Goal: Information Seeking & Learning: Learn about a topic

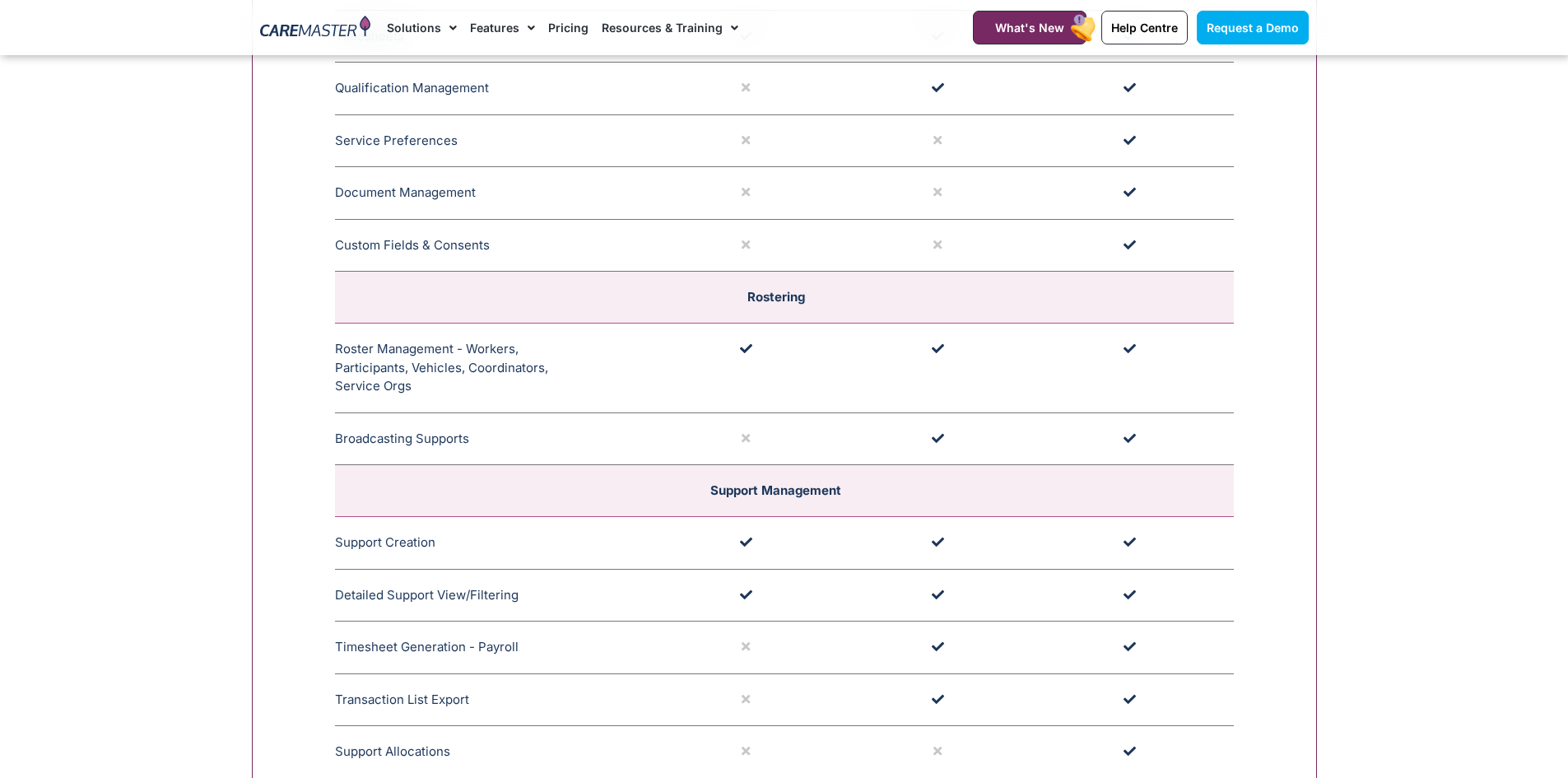
scroll to position [2753, 0]
drag, startPoint x: 347, startPoint y: 355, endPoint x: 408, endPoint y: 385, distance: 68.0
click at [408, 385] on td "Roster Management - Workers, Participants, Vehicles, Coordinators, Service Orgs…" at bounding box center [497, 367] width 323 height 89
click at [358, 369] on td "Roster Management - Workers, Participants, Vehicles, Coordinators, Service Orgs…" at bounding box center [497, 367] width 323 height 89
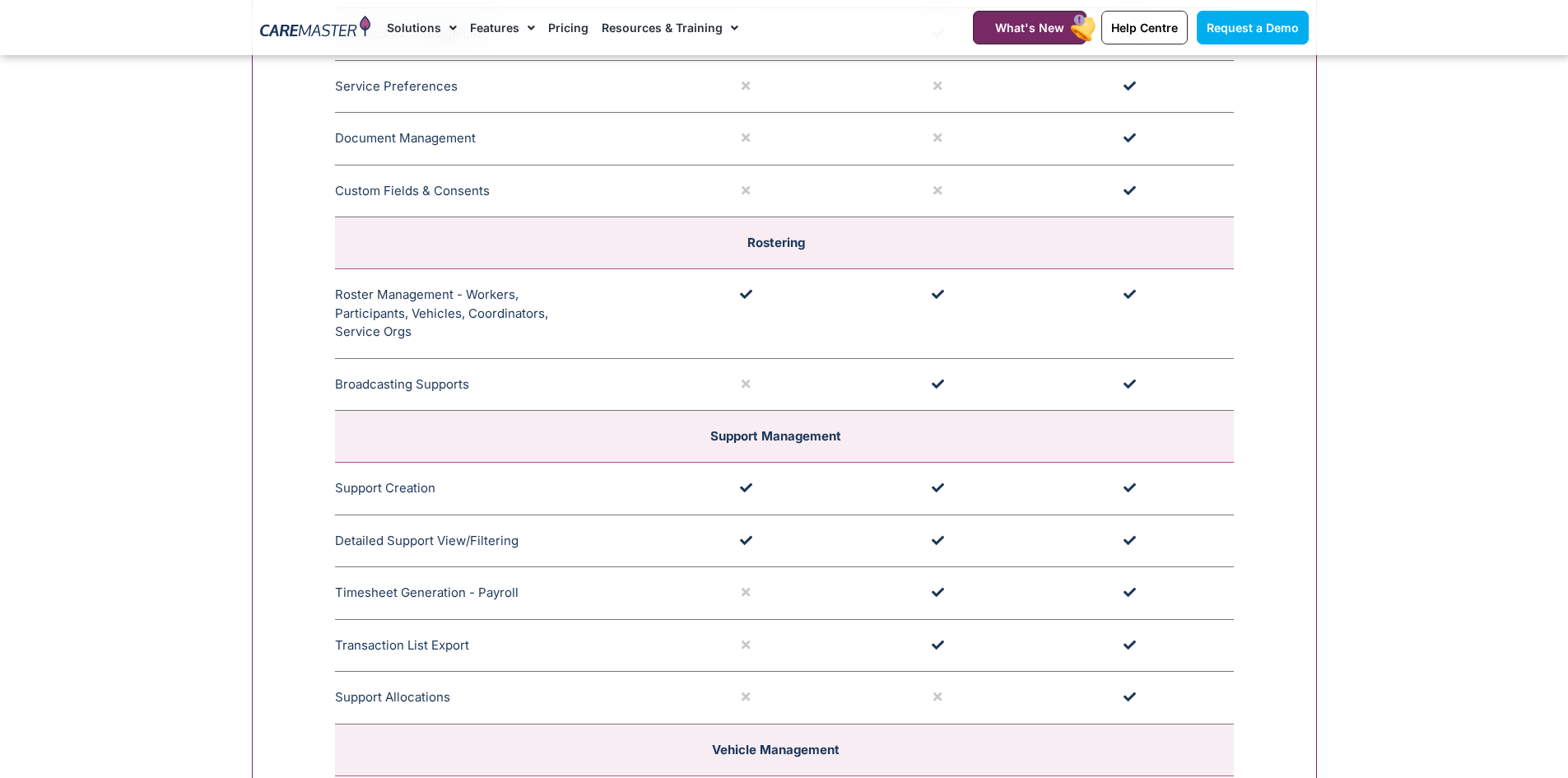
scroll to position [2836, 0]
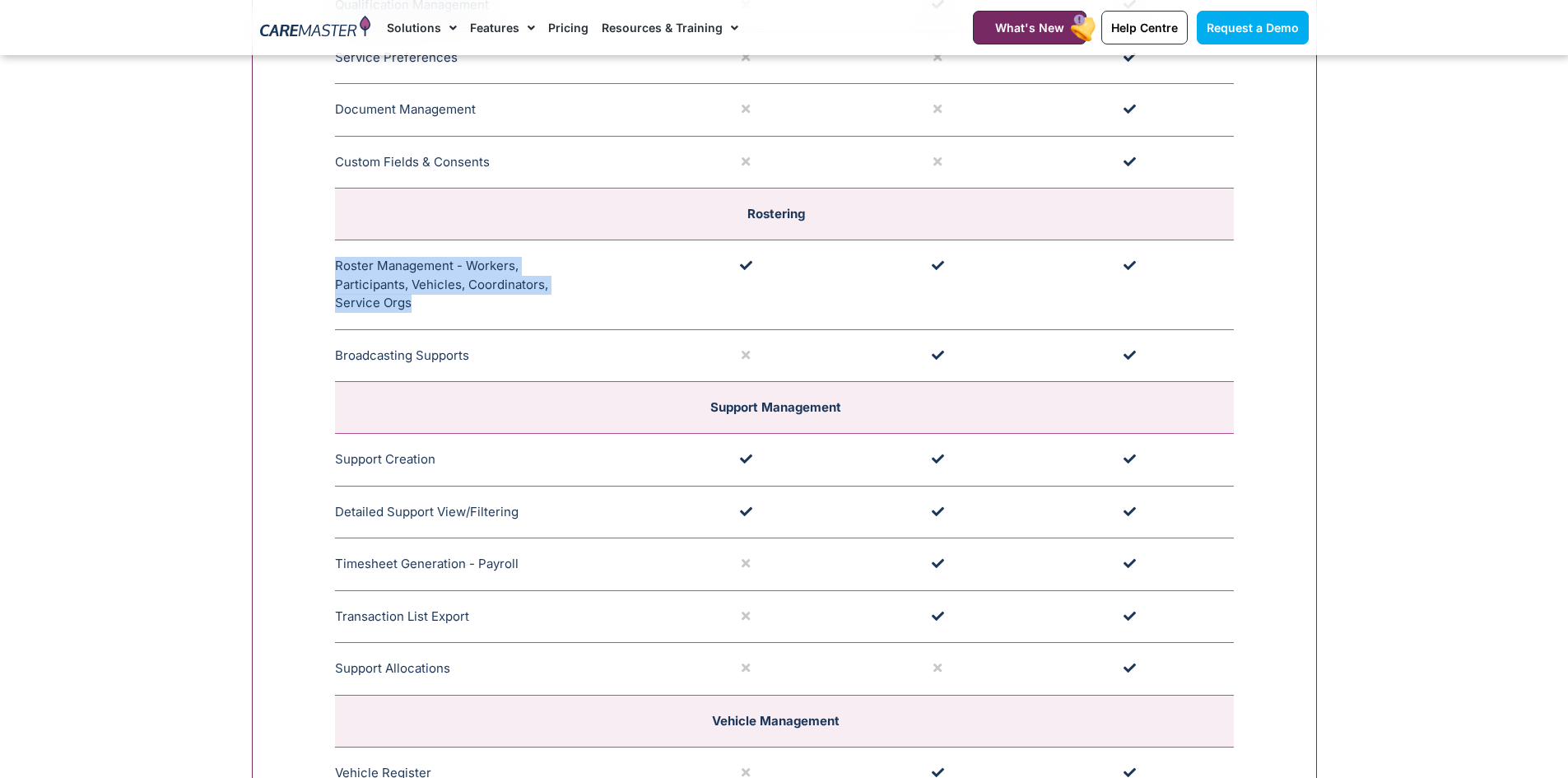
drag, startPoint x: 429, startPoint y: 307, endPoint x: 338, endPoint y: 273, distance: 97.1
click at [338, 273] on td "Roster Management - Workers, Participants, Vehicles, Coordinators, Service Orgs…" at bounding box center [497, 285] width 323 height 89
click at [341, 293] on td "Roster Management - Workers, Participants, Vehicles, Coordinators, Service Orgs…" at bounding box center [497, 285] width 323 height 89
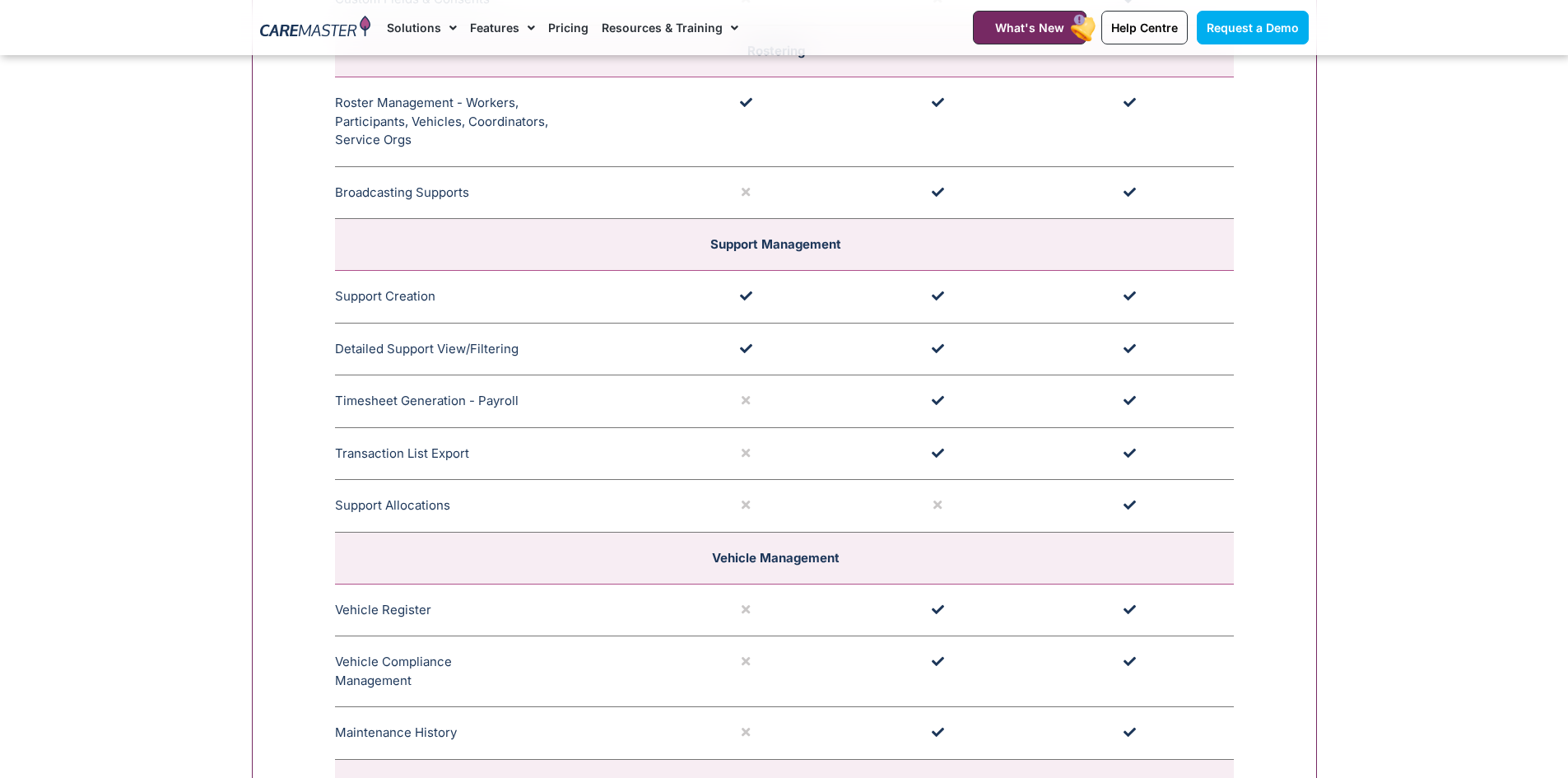
scroll to position [3000, 0]
drag, startPoint x: 334, startPoint y: 298, endPoint x: 433, endPoint y: 323, distance: 102.1
click at [433, 323] on tbody "Participant Management Funding Management CareMaster's Funding Management ensur…" at bounding box center [784, 574] width 899 height 3191
click at [484, 355] on td "Detailed Support View/Filtering The Detailed Support View/Filtering capability …" at bounding box center [497, 348] width 323 height 53
drag, startPoint x: 521, startPoint y: 350, endPoint x: 337, endPoint y: 349, distance: 184.0
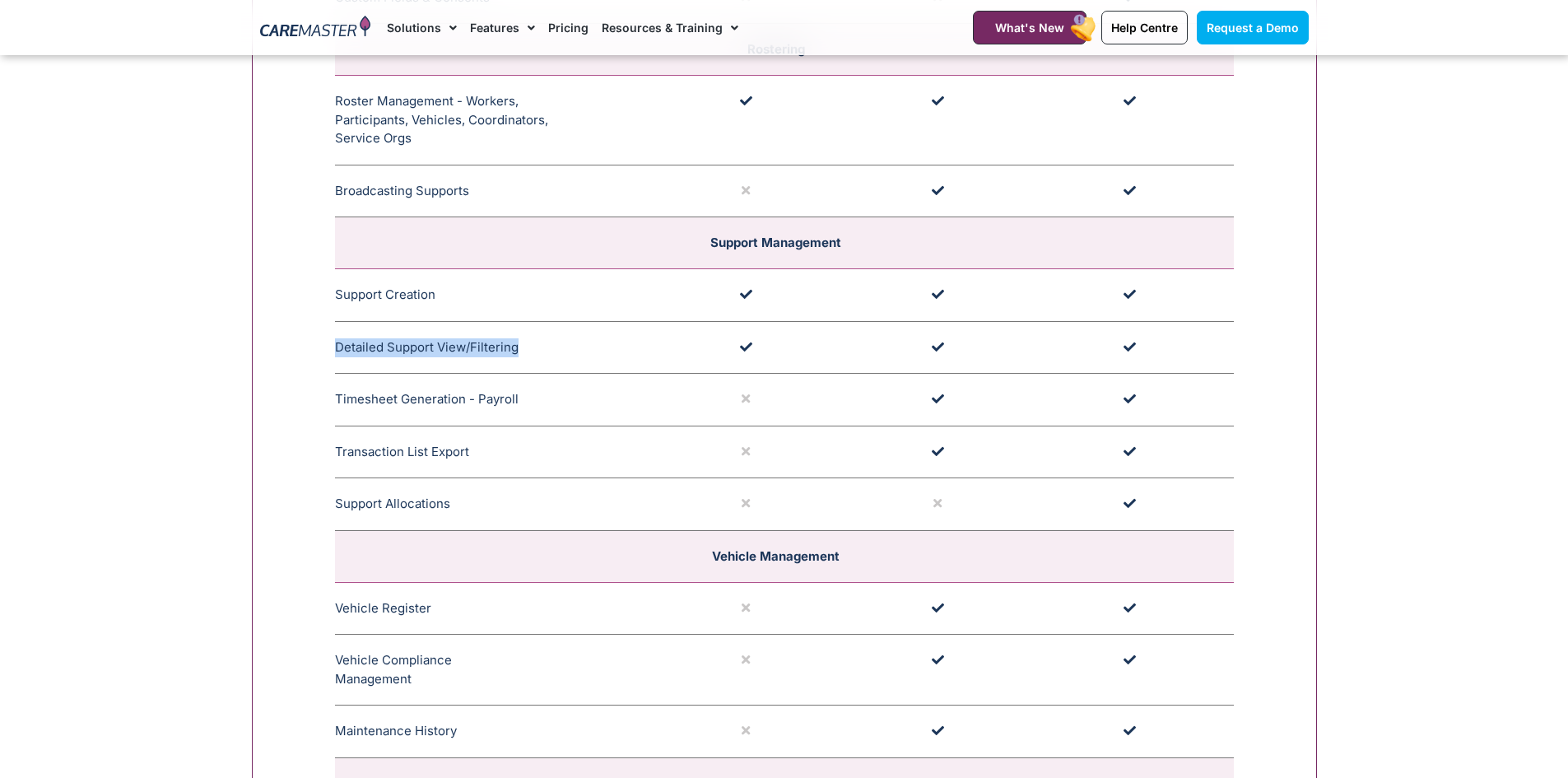
click at [337, 349] on td "Detailed Support View/Filtering The Detailed Support View/Filtering capability …" at bounding box center [497, 348] width 323 height 53
drag, startPoint x: 335, startPoint y: 379, endPoint x: 334, endPoint y: 388, distance: 9.1
click at [335, 384] on td "Timesheet Generation - Payroll Generates Timesheets for staff or workers to be …" at bounding box center [497, 400] width 323 height 53
drag, startPoint x: 334, startPoint y: 390, endPoint x: 527, endPoint y: 399, distance: 193.2
click at [527, 399] on td "Timesheet Generation - Payroll Generates Timesheets for staff or workers to be …" at bounding box center [497, 400] width 323 height 53
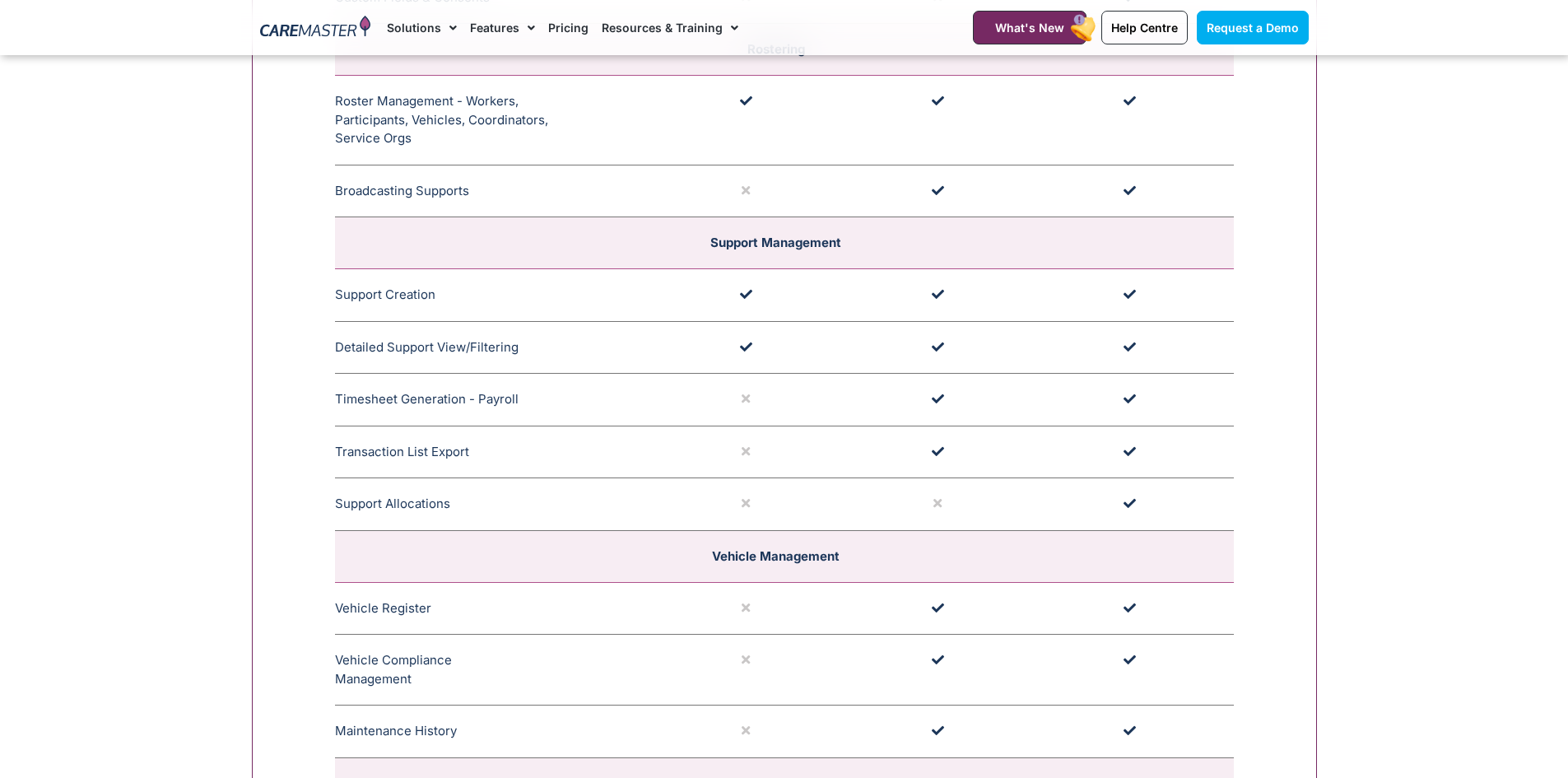
click at [399, 467] on td "Transaction List Export Allows data to be exported from CareMaster in a customi…" at bounding box center [497, 452] width 323 height 53
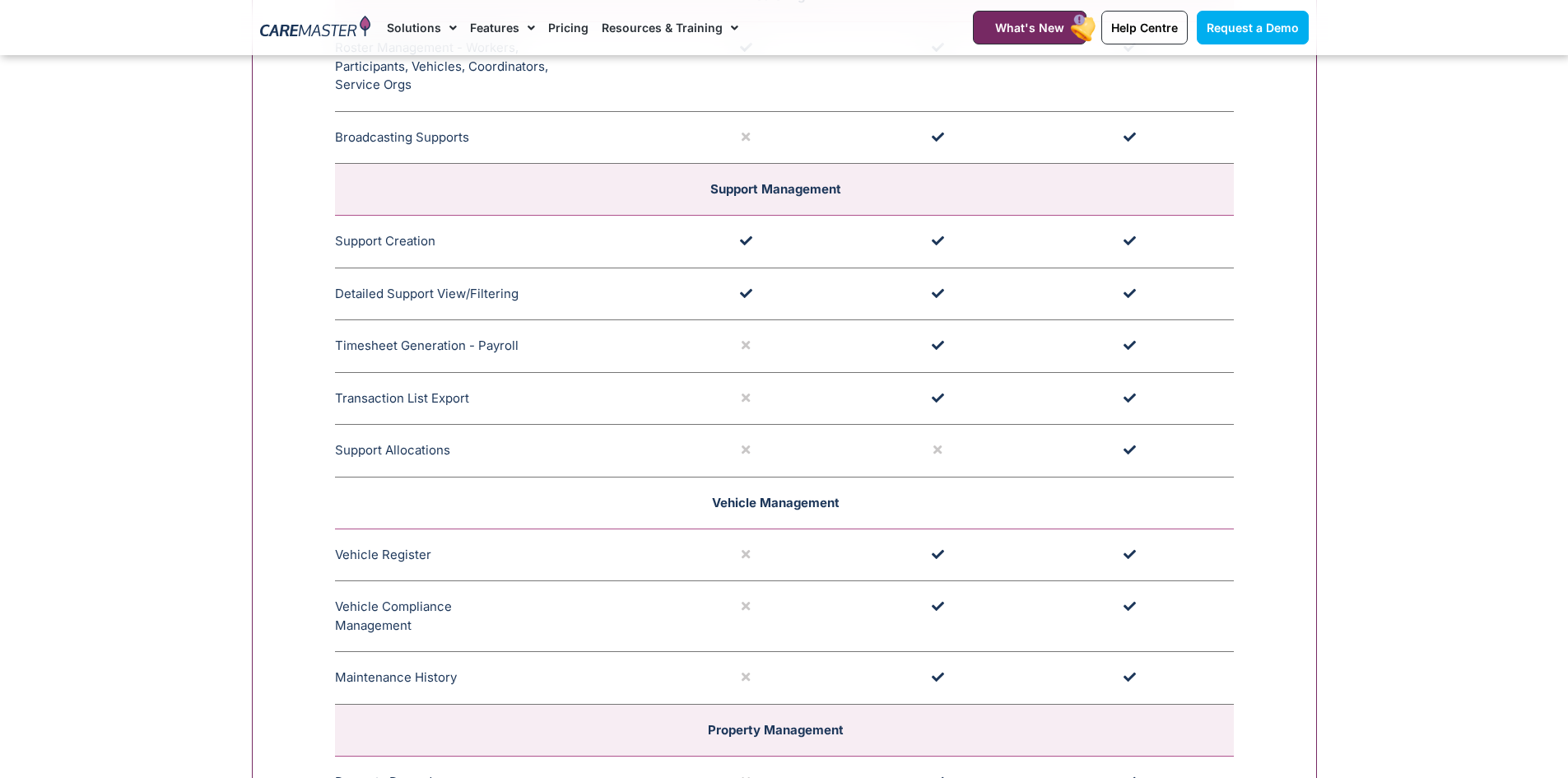
scroll to position [3083, 0]
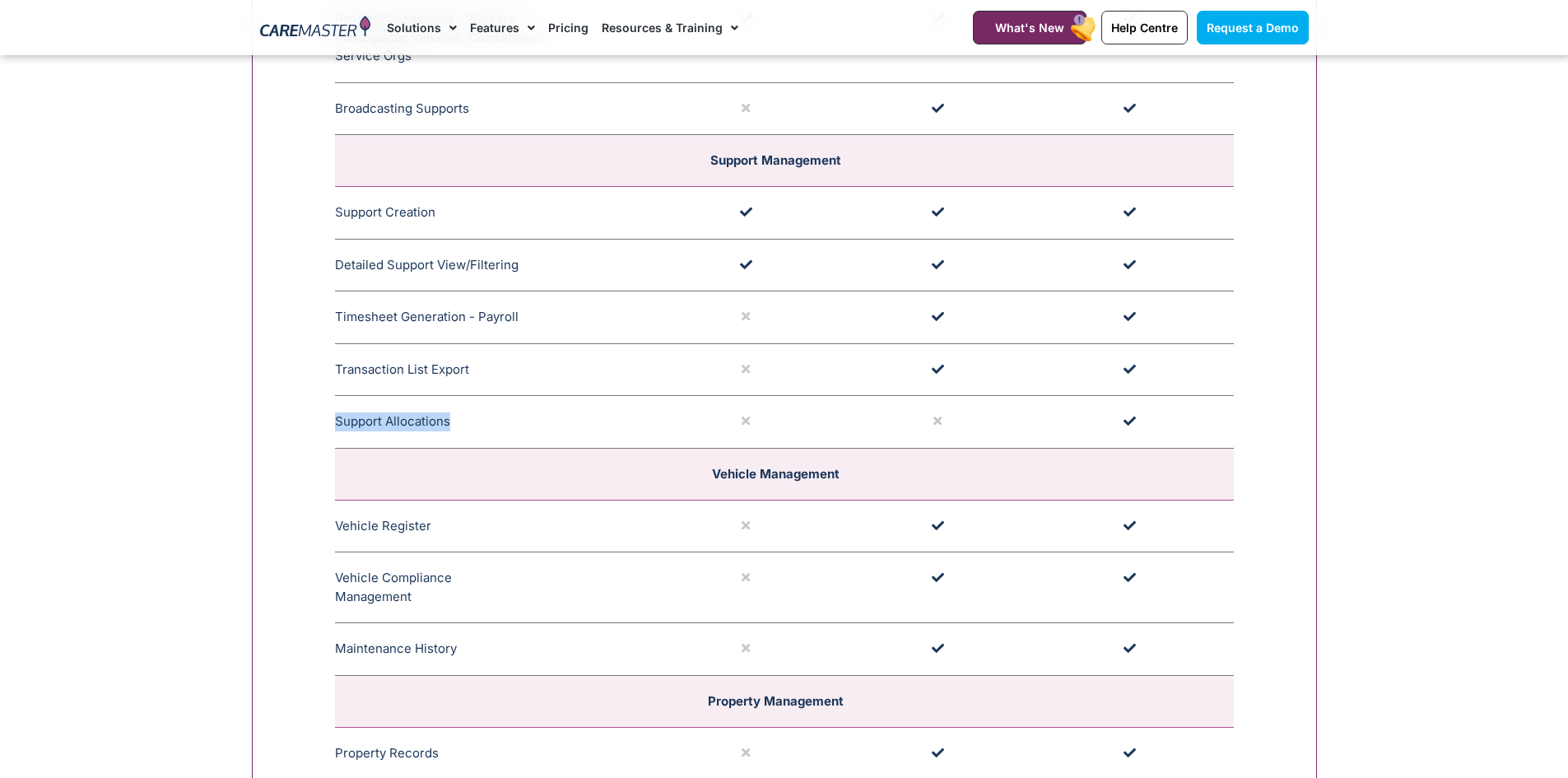
drag, startPoint x: 335, startPoint y: 421, endPoint x: 480, endPoint y: 424, distance: 145.0
click at [480, 424] on td "Support Allocations Easily assign names to support with multiple roster perspec…" at bounding box center [497, 422] width 323 height 53
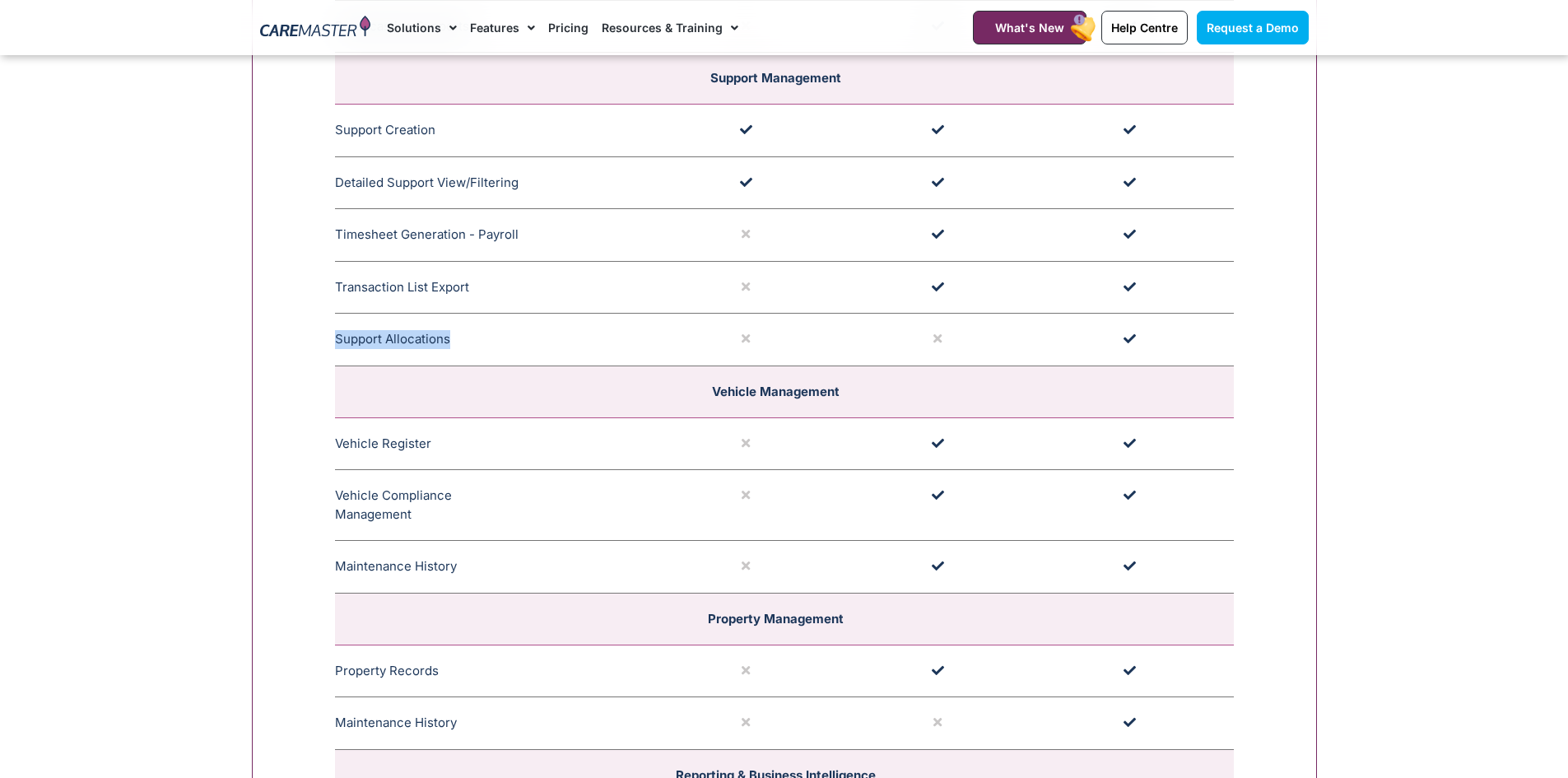
scroll to position [3247, 0]
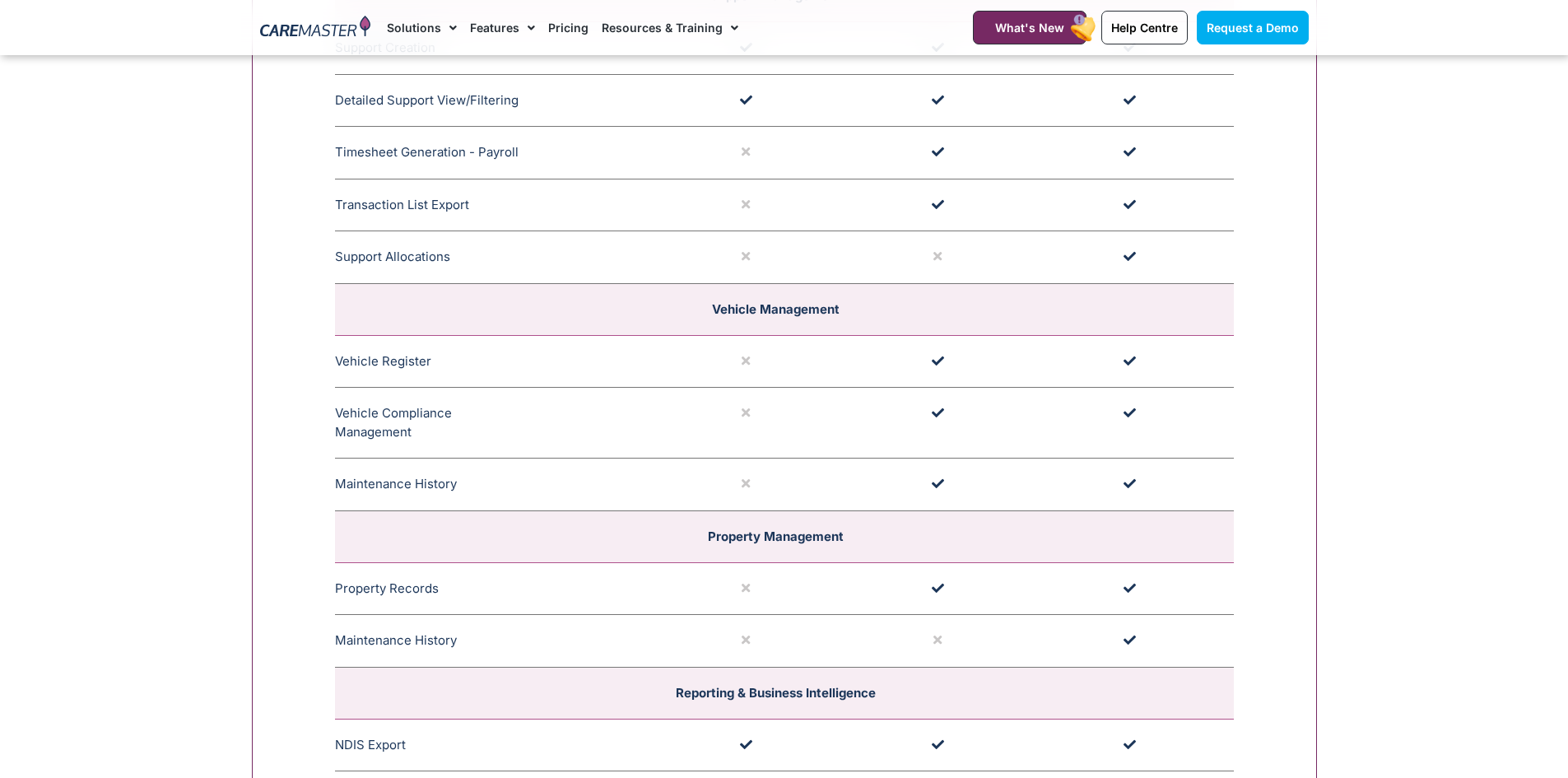
click at [364, 488] on td "Maintenance History Record maintenance history for each vehicle and upload invo…" at bounding box center [497, 485] width 323 height 53
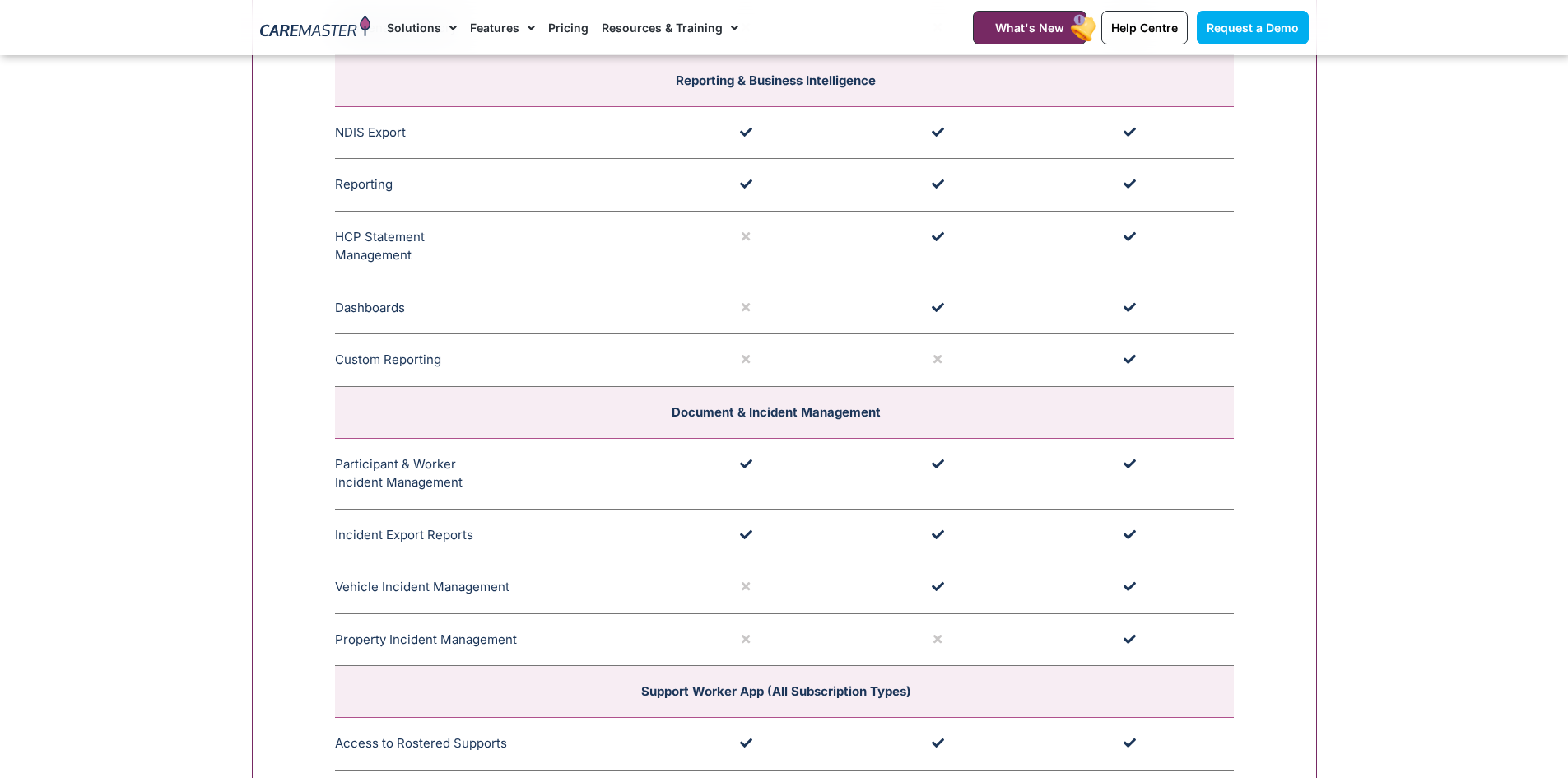
scroll to position [3824, 0]
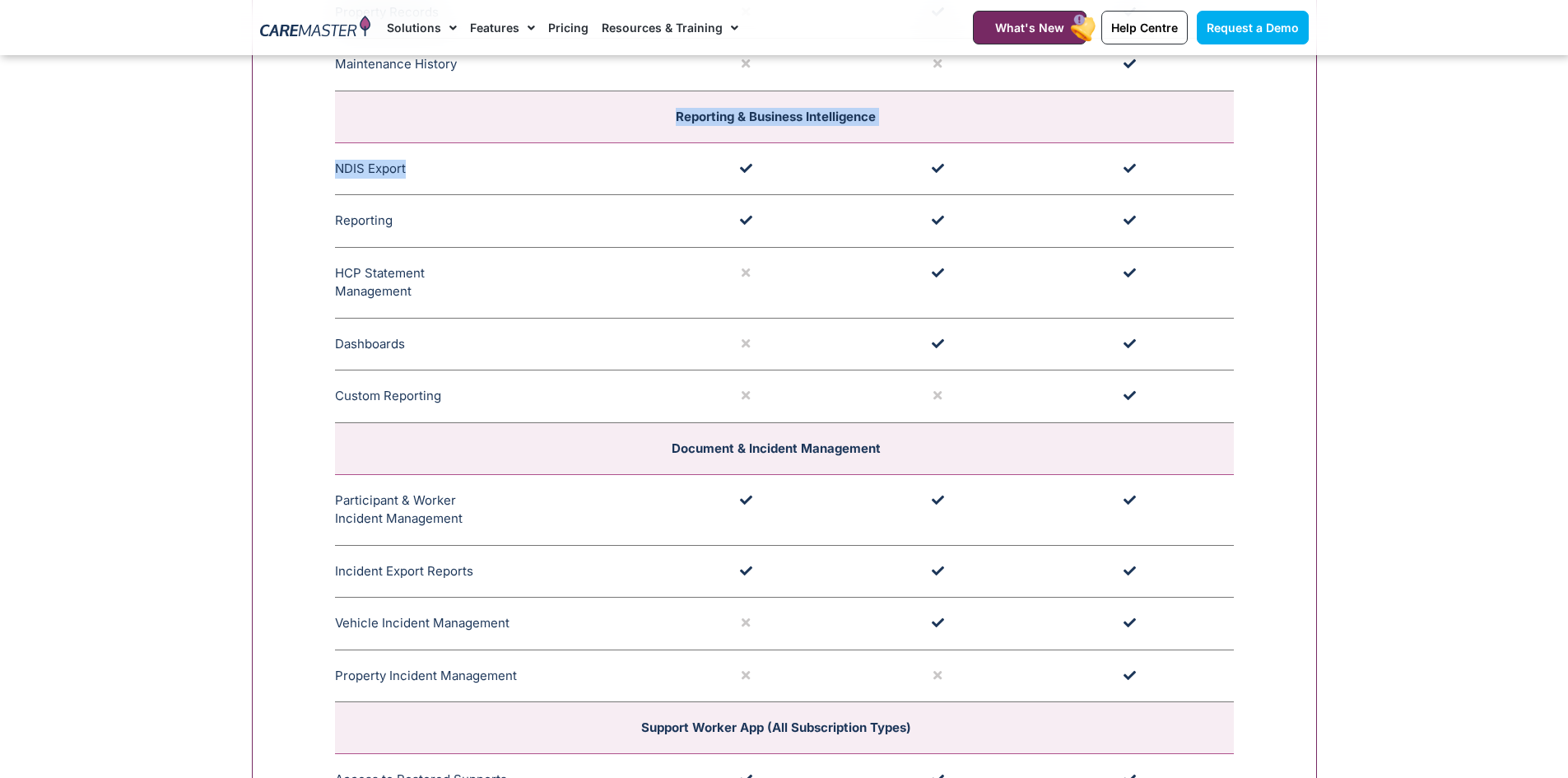
drag, startPoint x: 675, startPoint y: 116, endPoint x: 1152, endPoint y: 161, distance: 479.1
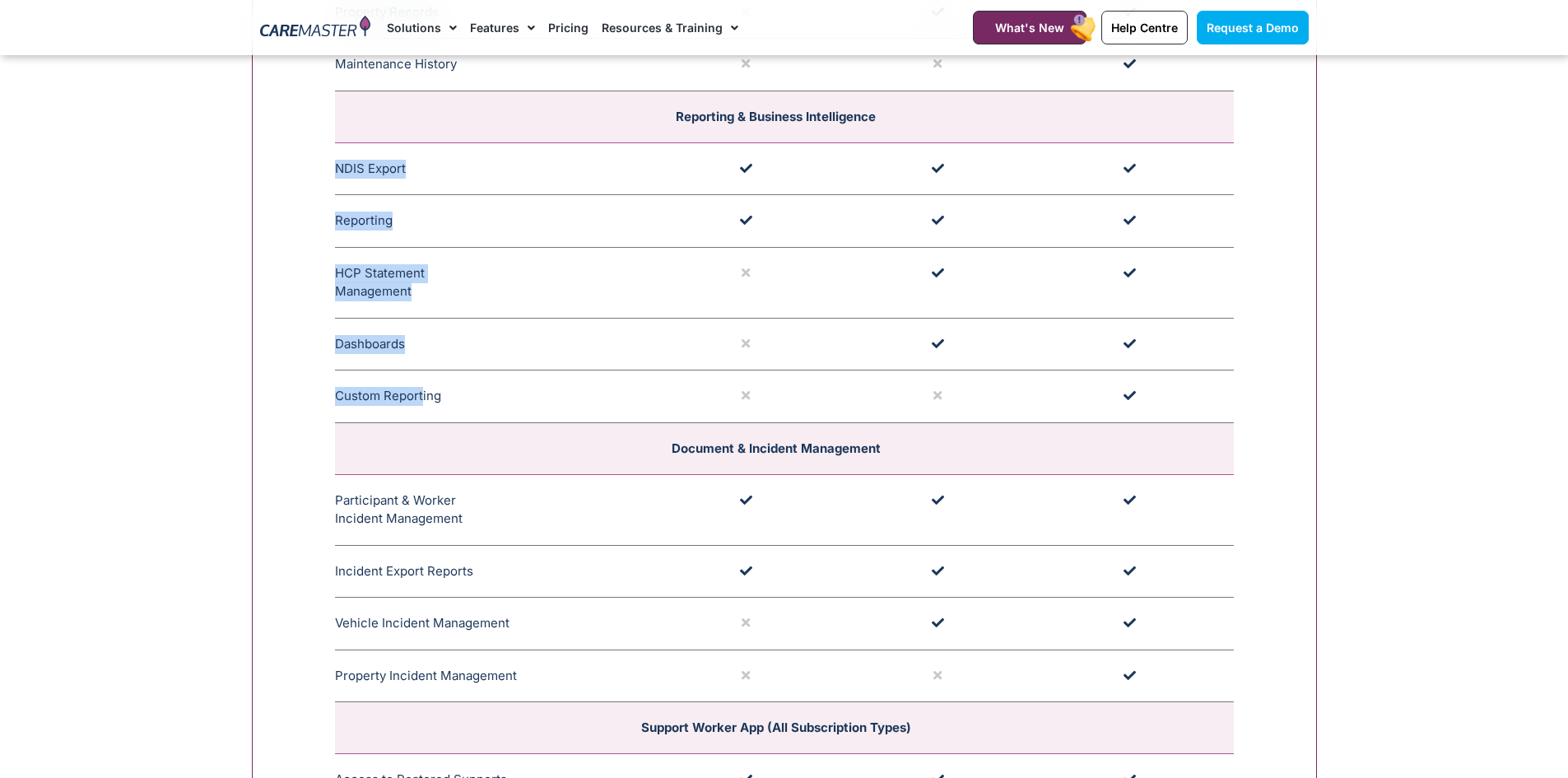
drag, startPoint x: 335, startPoint y: 166, endPoint x: 429, endPoint y: 400, distance: 252.2
click at [453, 404] on span "Custom Reporting allows certain reports to be customised." at bounding box center [448, 396] width 14 height 18
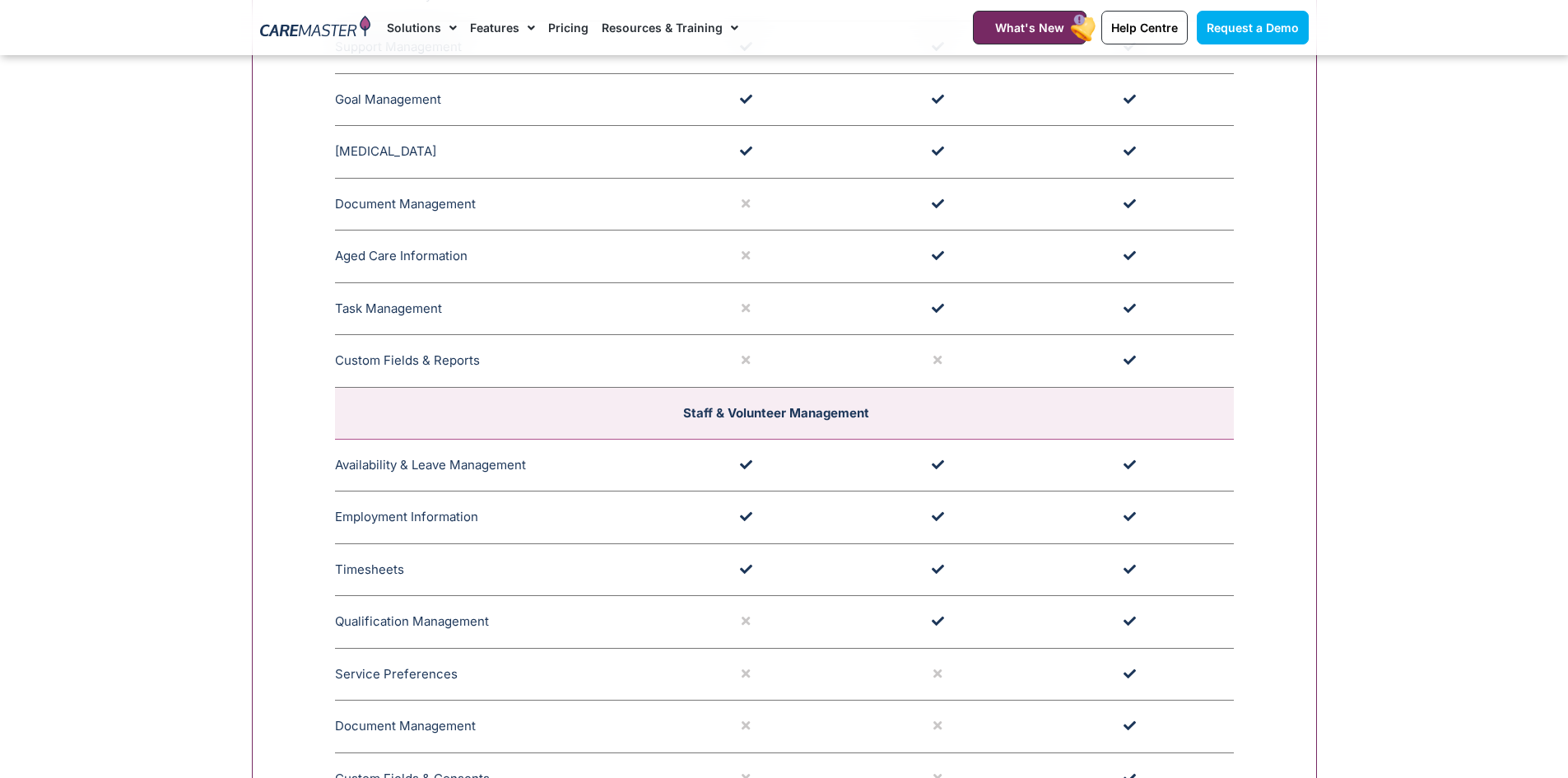
scroll to position [2095, 0]
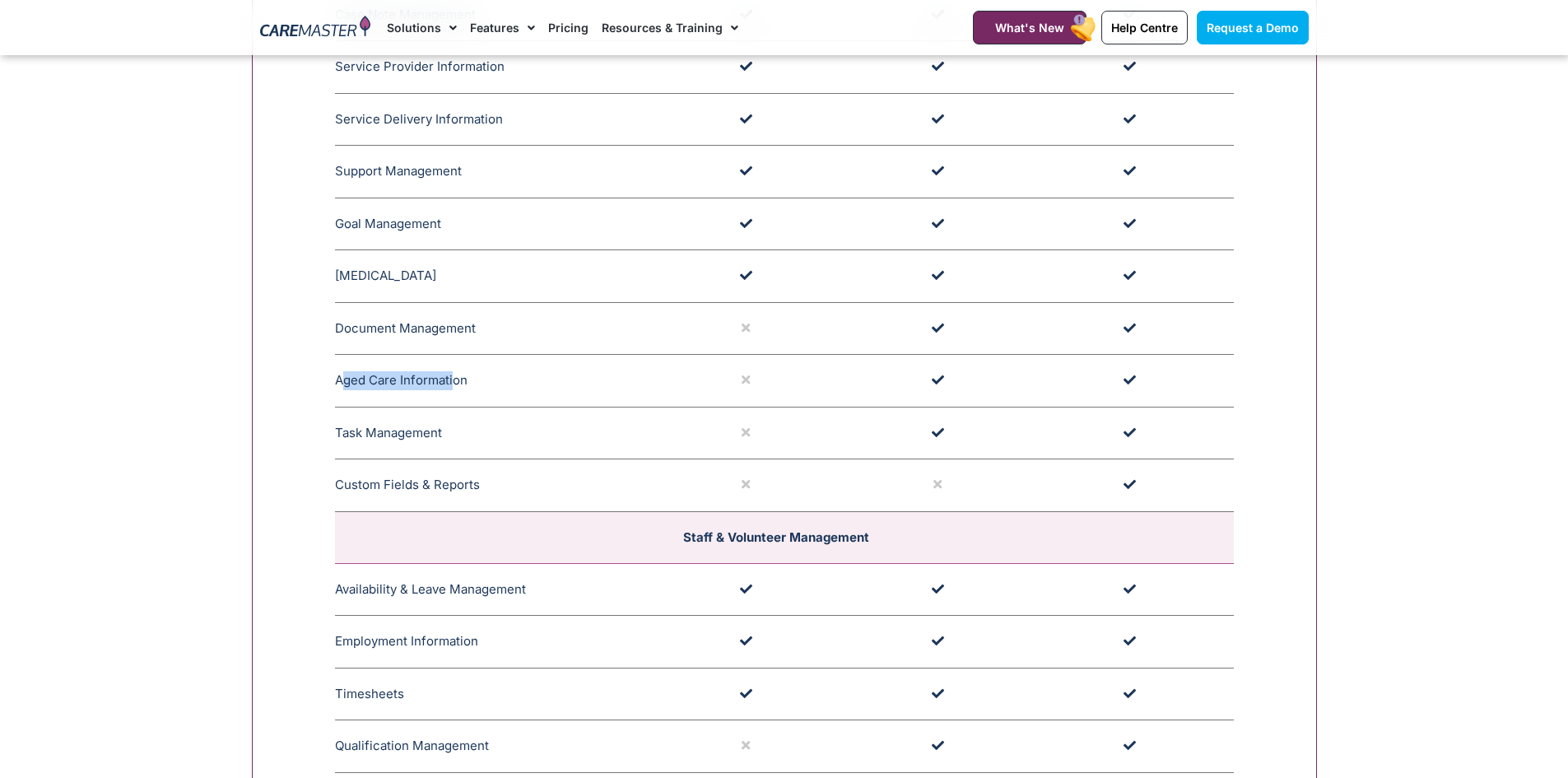
drag, startPoint x: 340, startPoint y: 383, endPoint x: 456, endPoint y: 386, distance: 116.0
click at [456, 386] on td "Aged Care Information CareMaster's Aged Care Information encompasses clear serv…" at bounding box center [497, 381] width 323 height 53
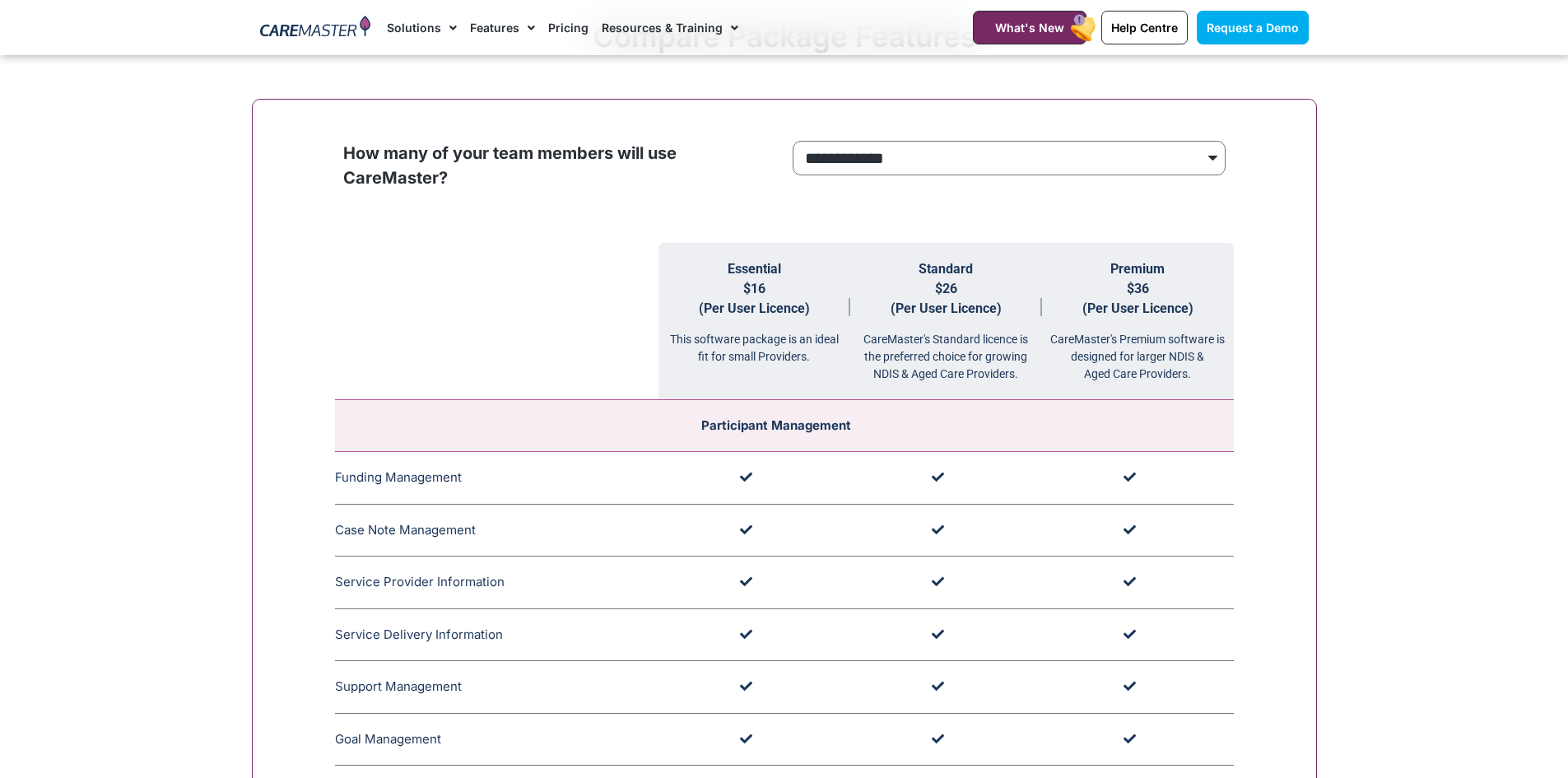
scroll to position [1519, 0]
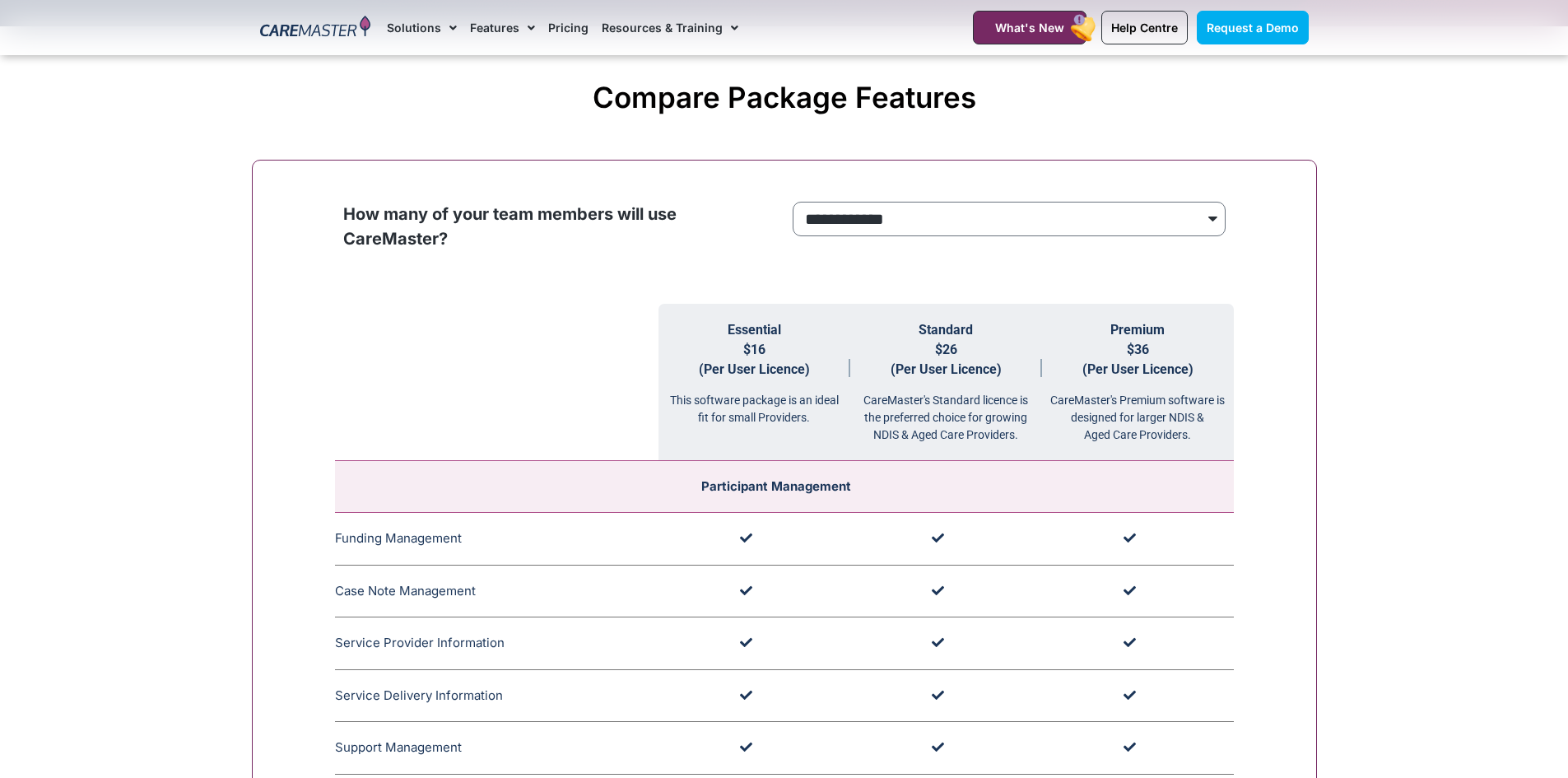
click at [632, 109] on h2 "Compare Package Features" at bounding box center [784, 97] width 1049 height 34
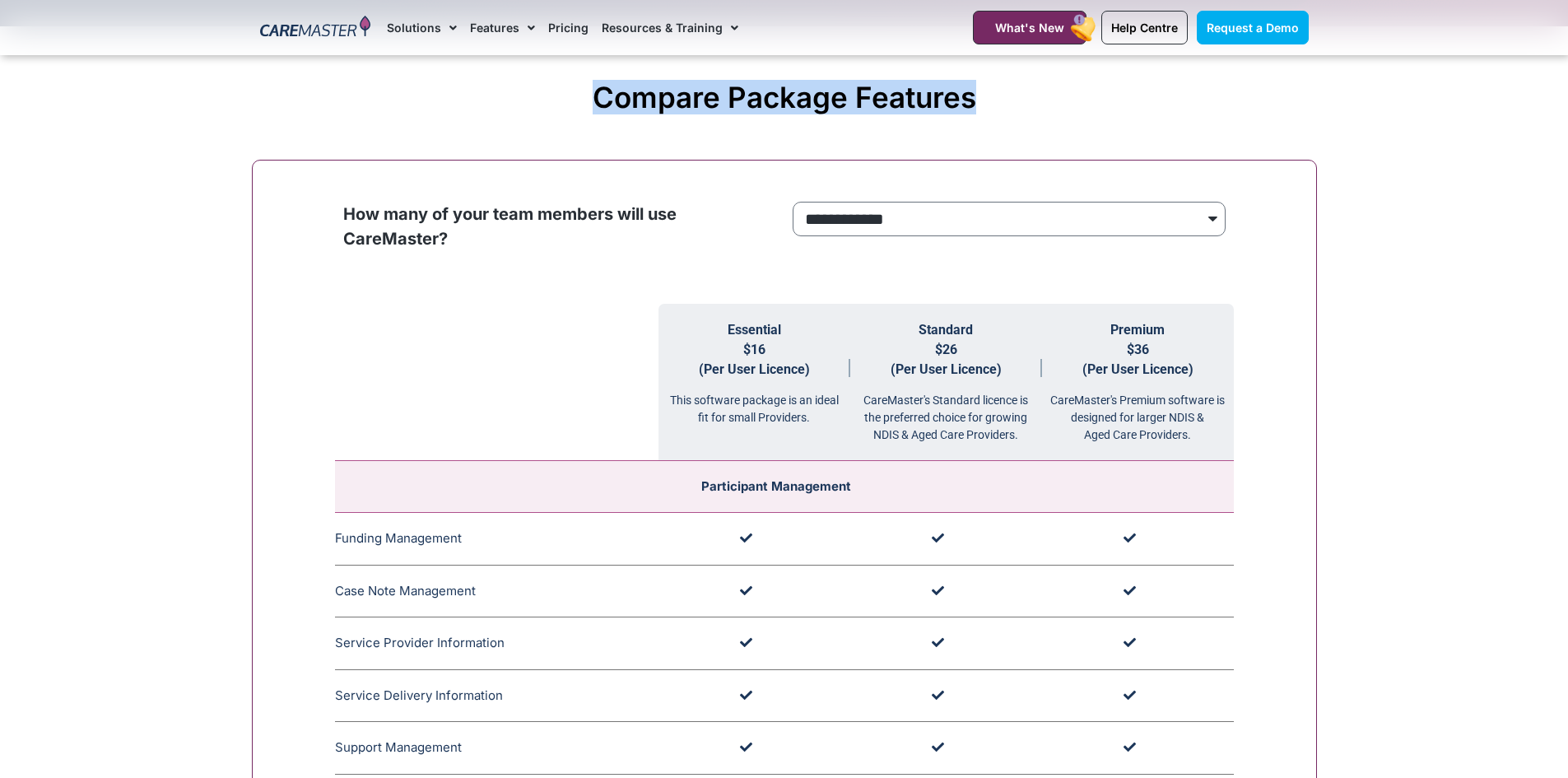
drag, startPoint x: 596, startPoint y: 100, endPoint x: 981, endPoint y: 96, distance: 385.0
click at [981, 96] on h2 "Compare Package Features" at bounding box center [784, 97] width 1049 height 34
click at [978, 104] on h2 "Compare Package Features" at bounding box center [784, 97] width 1049 height 34
drag, startPoint x: 973, startPoint y: 107, endPoint x: 597, endPoint y: 111, distance: 376.0
click at [597, 111] on h2 "Compare Package Features" at bounding box center [784, 97] width 1049 height 34
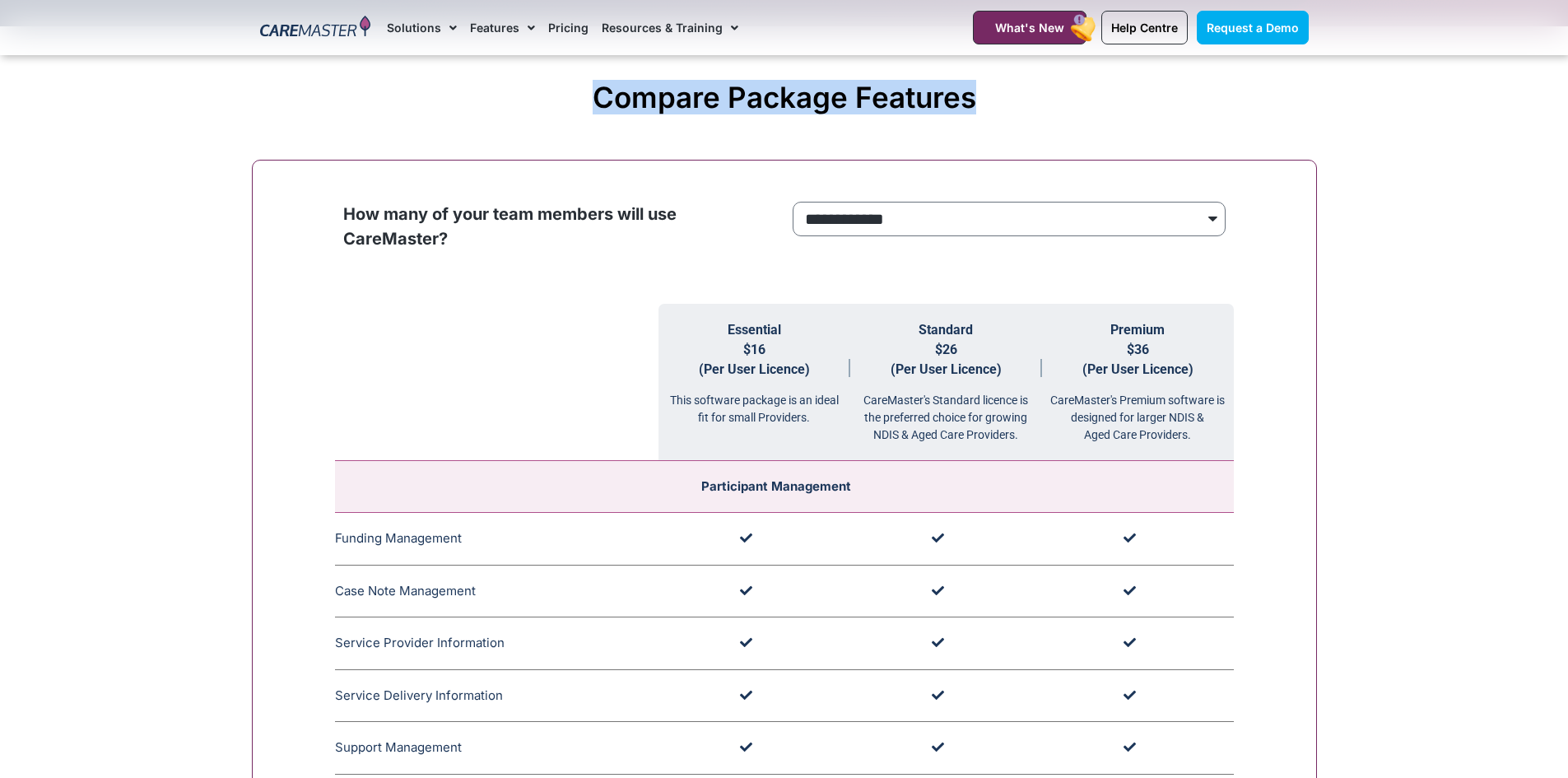
click at [595, 116] on div "Compare Package Features" at bounding box center [784, 97] width 1049 height 60
drag, startPoint x: 599, startPoint y: 105, endPoint x: 984, endPoint y: 110, distance: 385.0
click at [984, 110] on h2 "Compare Package Features" at bounding box center [784, 97] width 1049 height 34
click at [946, 115] on h2 "Compare Package Features" at bounding box center [784, 97] width 1049 height 34
drag, startPoint x: 719, startPoint y: 104, endPoint x: 591, endPoint y: 103, distance: 128.0
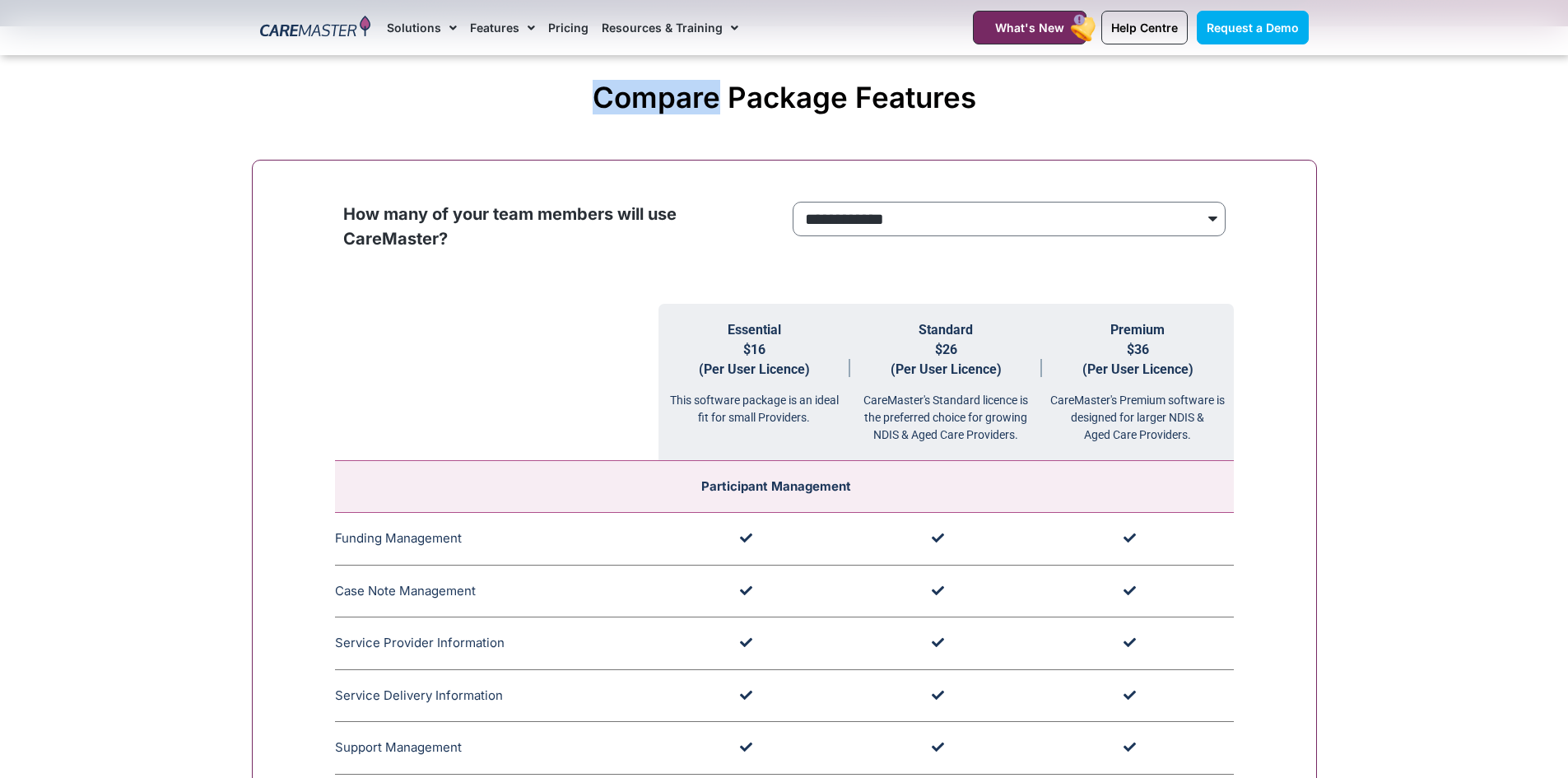
click at [591, 103] on h2 "Compare Package Features" at bounding box center [784, 97] width 1049 height 34
click at [817, 110] on h2 "Compare Package Features" at bounding box center [784, 97] width 1049 height 34
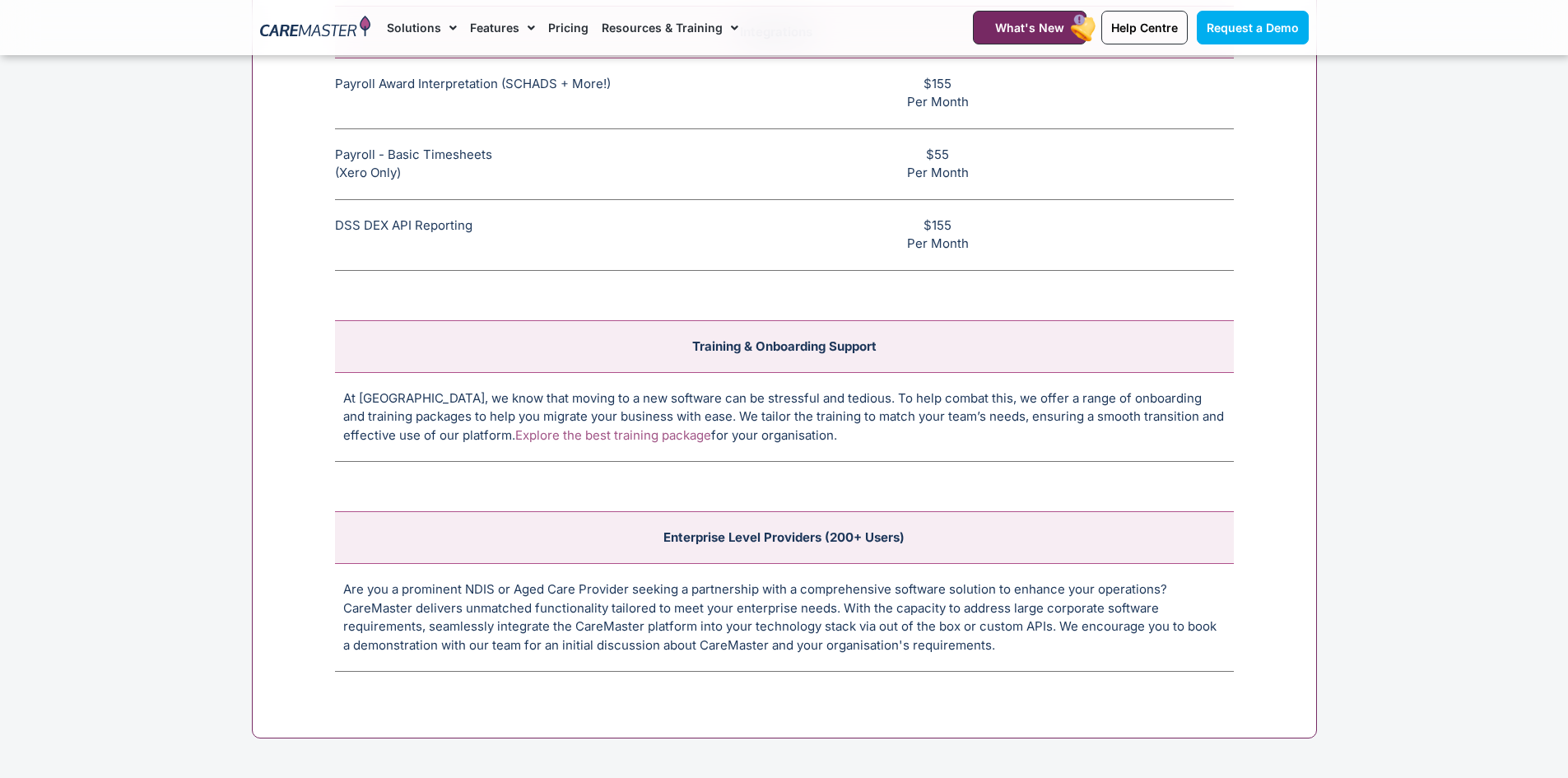
scroll to position [6129, 0]
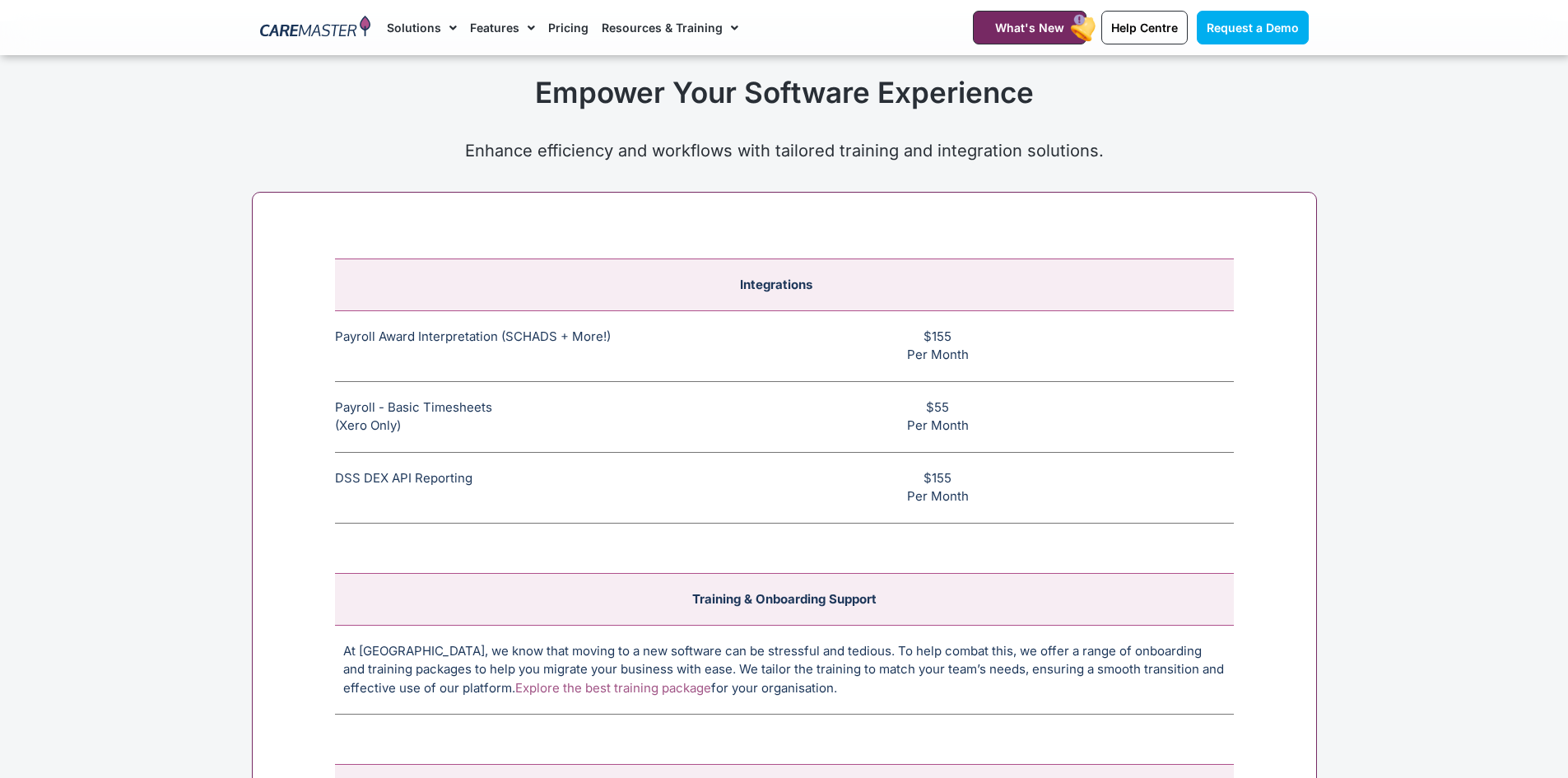
click at [503, 337] on td "Payroll Award Interpretation (SCHADS + More!) The SCHADS Award interpretation e…" at bounding box center [497, 346] width 323 height 71
drag, startPoint x: 570, startPoint y: 342, endPoint x: 665, endPoint y: 342, distance: 95.0
click at [659, 342] on td "Payroll Award Interpretation (SCHADS + More!) The SCHADS Award interpretation e…" at bounding box center [497, 346] width 323 height 71
click at [414, 347] on td "Payroll Award Interpretation (SCHADS + More!) The SCHADS Award interpretation e…" at bounding box center [497, 346] width 323 height 71
click at [465, 351] on td "Payroll Award Interpretation (SCHADS + More!) The SCHADS Award interpretation e…" at bounding box center [497, 346] width 323 height 71
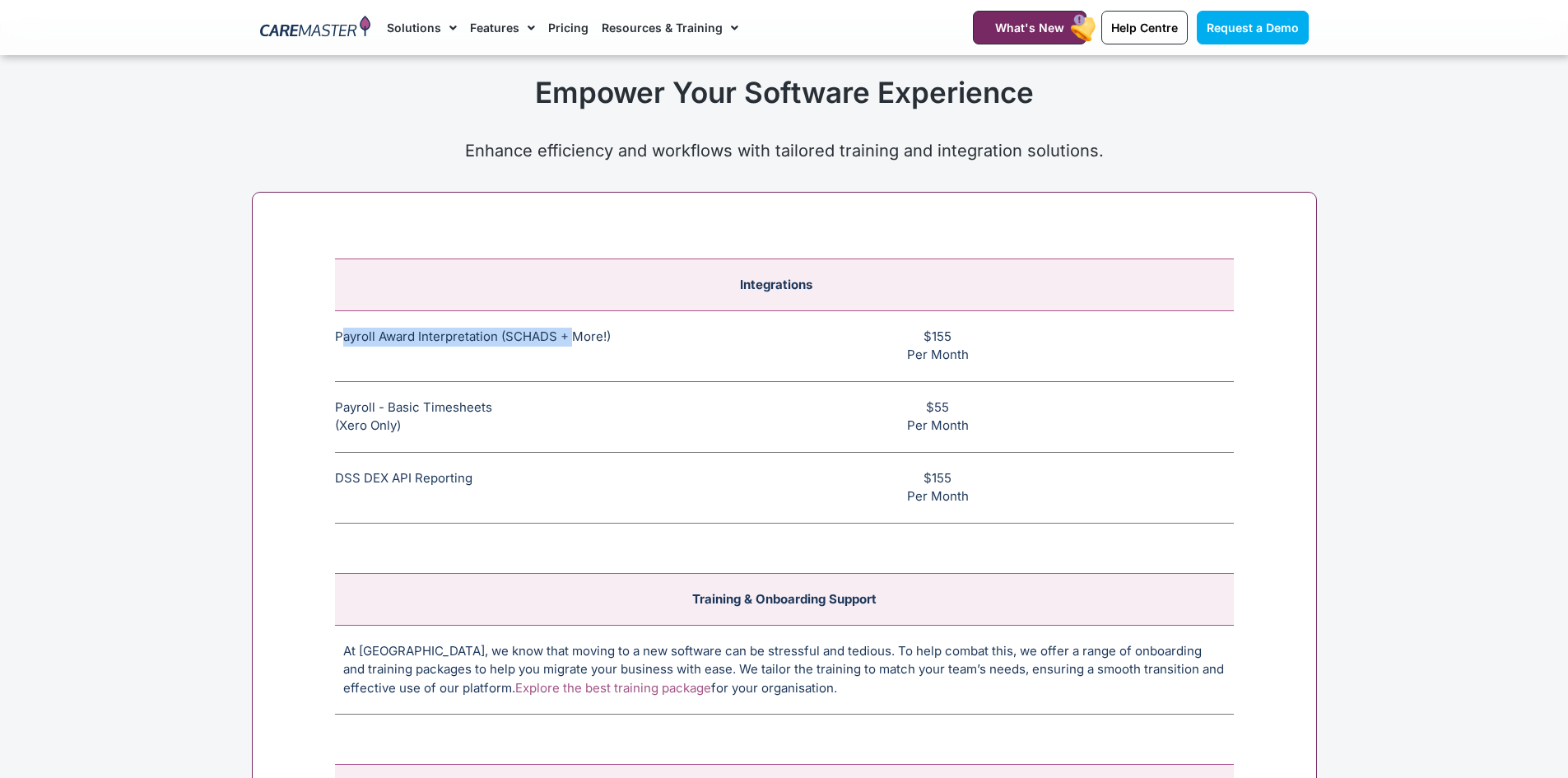
drag, startPoint x: 576, startPoint y: 342, endPoint x: 345, endPoint y: 338, distance: 231.0
click at [345, 338] on td "Payroll Award Interpretation (SCHADS + More!) The SCHADS Award interpretation e…" at bounding box center [497, 346] width 323 height 71
click at [337, 343] on td "Payroll Award Interpretation (SCHADS + More!) The SCHADS Award interpretation e…" at bounding box center [497, 346] width 323 height 71
drag, startPoint x: 334, startPoint y: 338, endPoint x: 696, endPoint y: 338, distance: 362.0
click at [696, 338] on tr "Payroll Award Interpretation (SCHADS + More!) The SCHADS Award interpretation e…" at bounding box center [784, 346] width 899 height 71
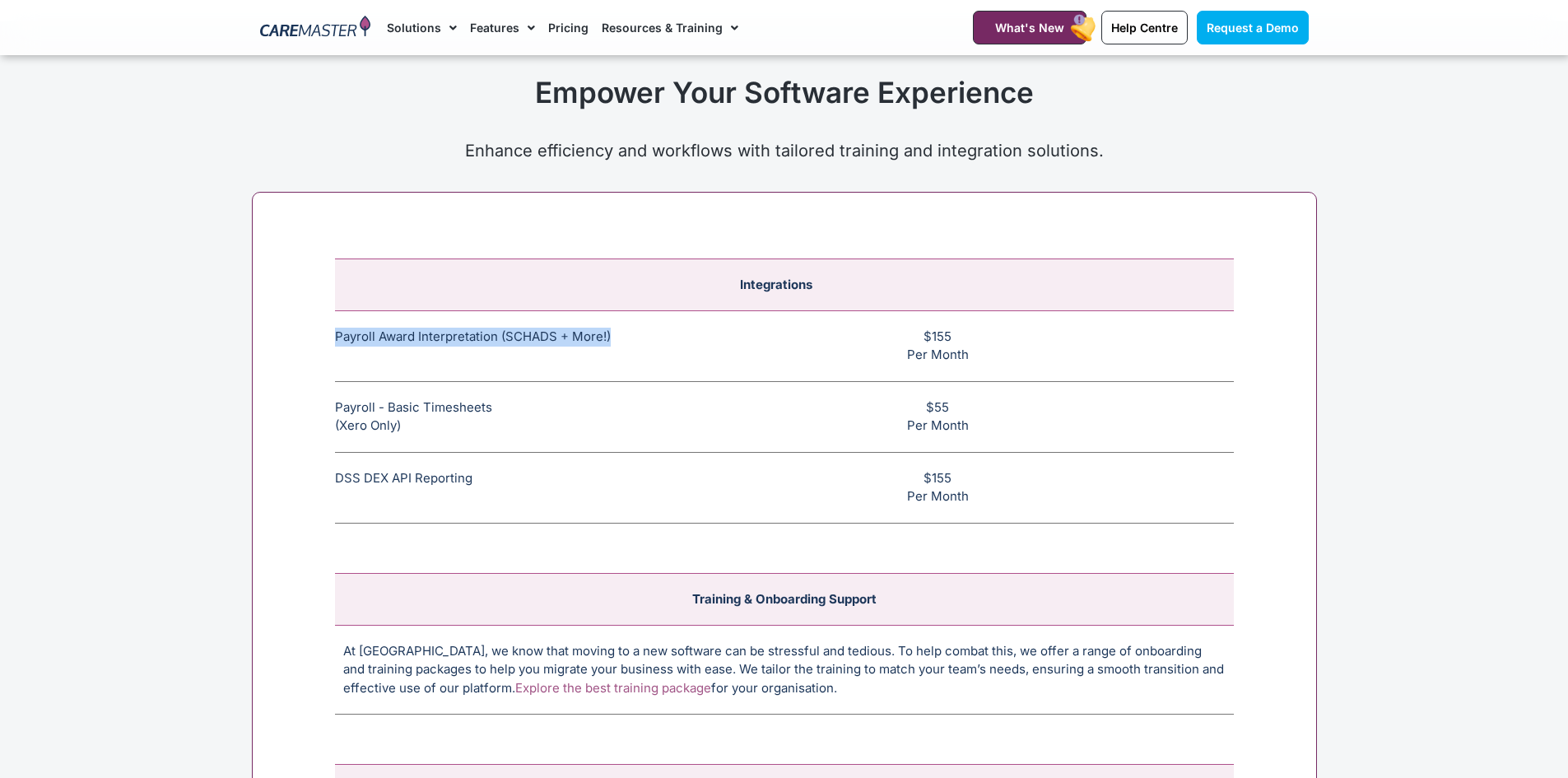
click at [494, 339] on td "Payroll Award Interpretation (SCHADS + More!) The SCHADS Award interpretation e…" at bounding box center [497, 346] width 323 height 71
click at [552, 344] on td "Payroll Award Interpretation (SCHADS + More!) The SCHADS Award interpretation e…" at bounding box center [497, 346] width 323 height 71
